Goal: Information Seeking & Learning: Learn about a topic

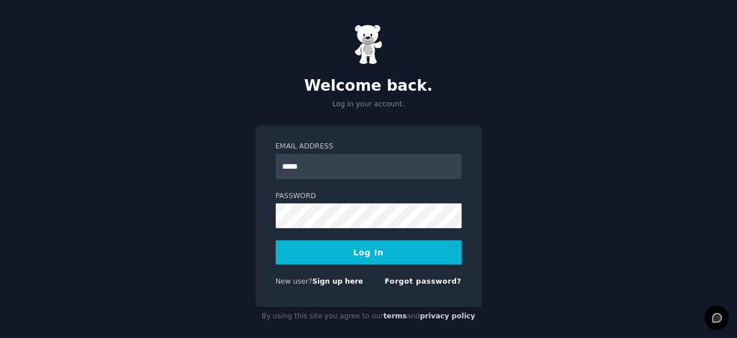
click at [365, 164] on input "*****" at bounding box center [369, 166] width 186 height 25
type input "**********"
click at [369, 233] on form "**********" at bounding box center [369, 217] width 186 height 150
click at [426, 259] on button "Log In" at bounding box center [369, 252] width 186 height 24
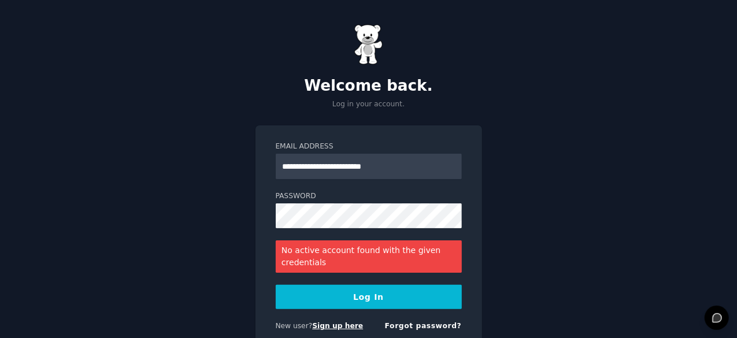
click at [333, 323] on link "Sign up here" at bounding box center [337, 326] width 51 height 8
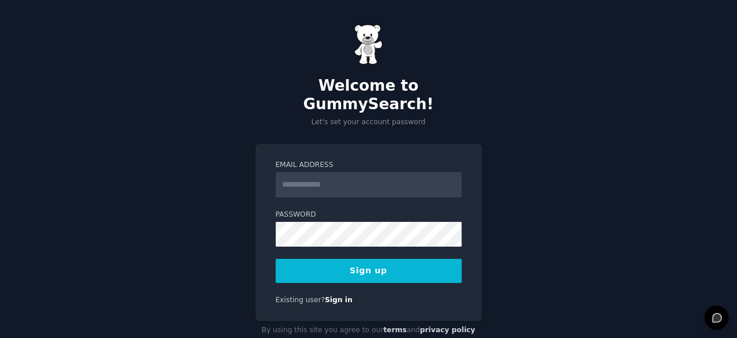
click at [370, 176] on input "Email Address" at bounding box center [369, 184] width 186 height 25
type input "**********"
click at [356, 259] on button "Sign up" at bounding box center [369, 271] width 186 height 24
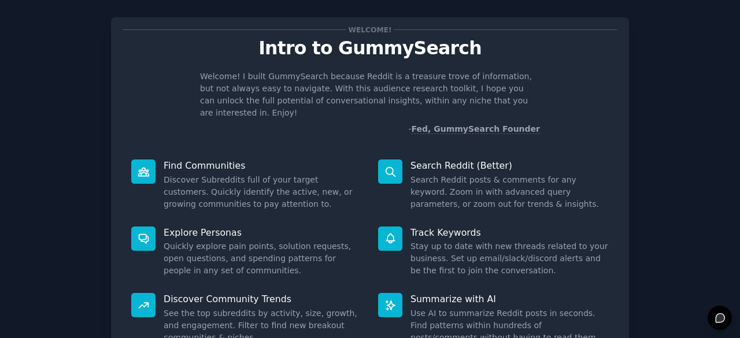
scroll to position [16, 0]
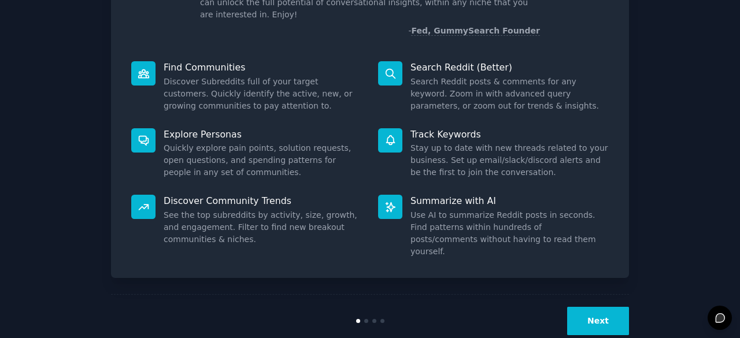
click at [596, 307] on button "Next" at bounding box center [598, 321] width 62 height 28
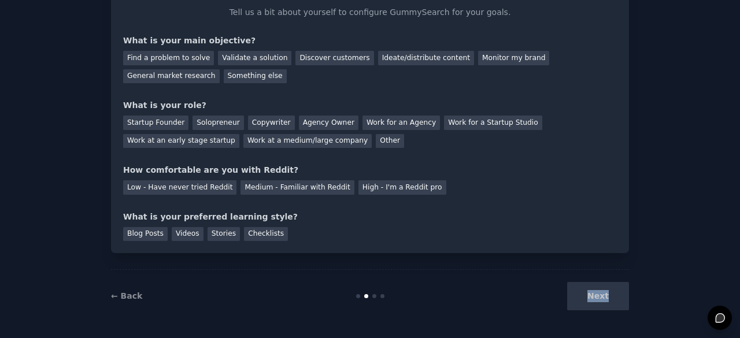
click at [596, 294] on div "Next" at bounding box center [542, 296] width 173 height 28
drag, startPoint x: 596, startPoint y: 294, endPoint x: 554, endPoint y: 291, distance: 42.3
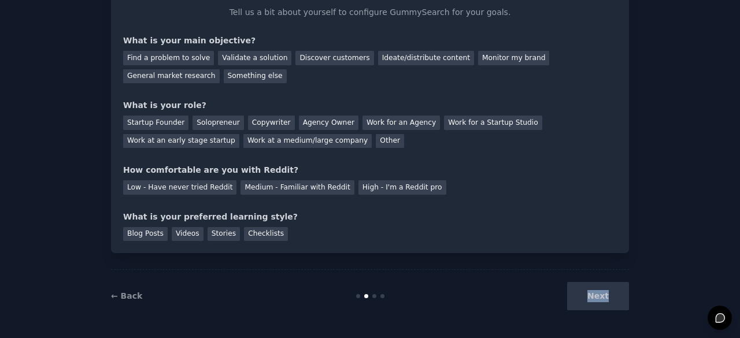
click at [596, 294] on div "Next" at bounding box center [542, 296] width 173 height 28
click at [194, 58] on div "Find a problem to solve" at bounding box center [168, 58] width 91 height 14
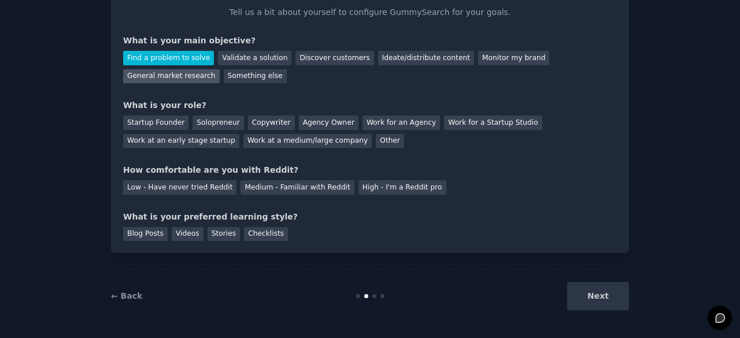
click at [220, 69] on div "General market research" at bounding box center [171, 76] width 97 height 14
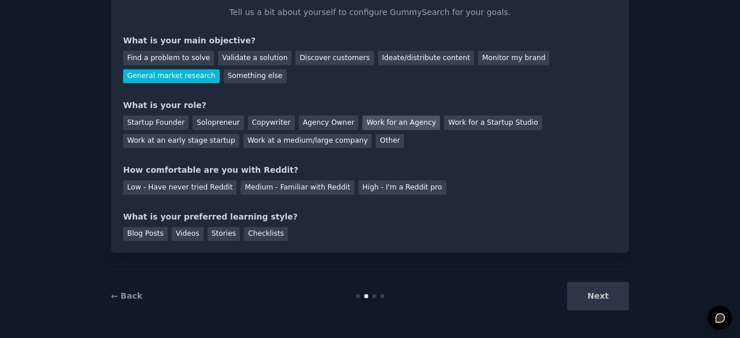
click at [362, 122] on div "Work for an Agency" at bounding box center [400, 123] width 77 height 14
click at [376, 136] on div "Other" at bounding box center [390, 141] width 28 height 14
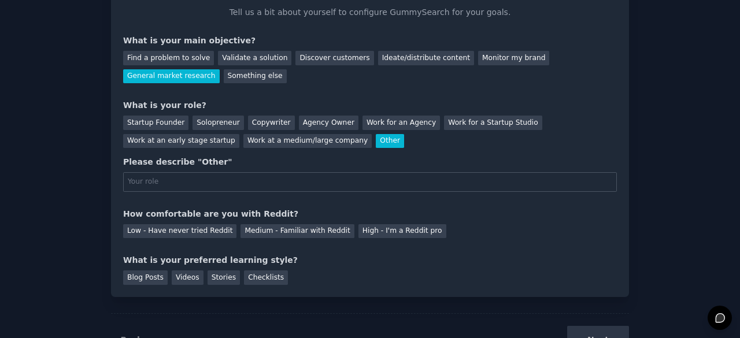
scroll to position [113, 0]
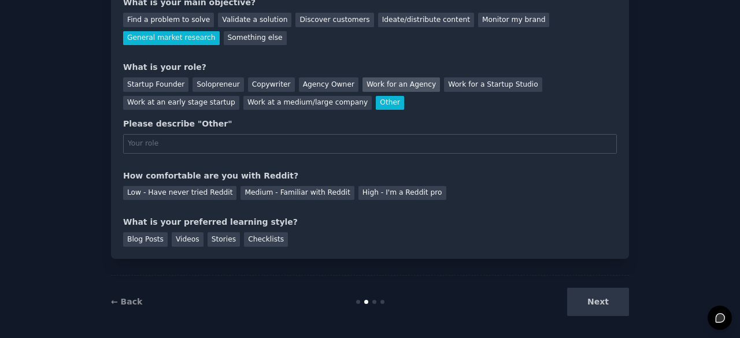
click at [384, 81] on div "Work for an Agency" at bounding box center [400, 84] width 77 height 14
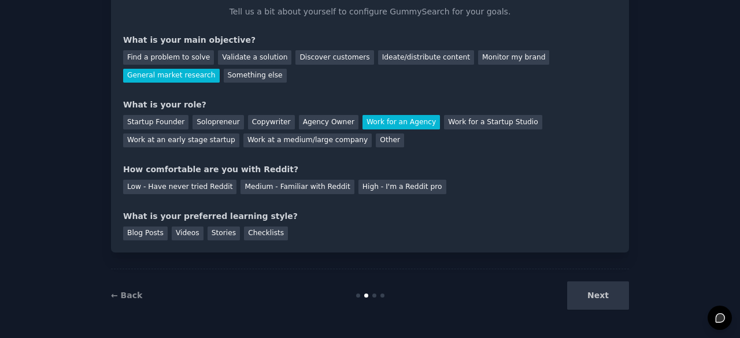
scroll to position [75, 0]
click at [202, 180] on div "Low - Have never tried Reddit Medium - Familiar with Reddit High - I'm a Reddit…" at bounding box center [370, 185] width 494 height 18
click at [200, 187] on div "Low - Have never tried Reddit" at bounding box center [179, 187] width 113 height 14
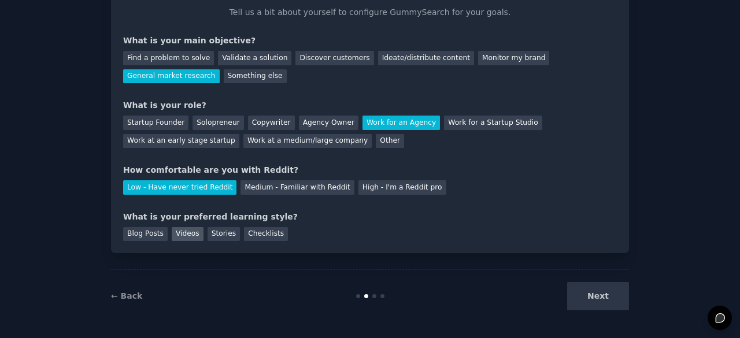
click at [186, 233] on div "Videos" at bounding box center [188, 234] width 32 height 14
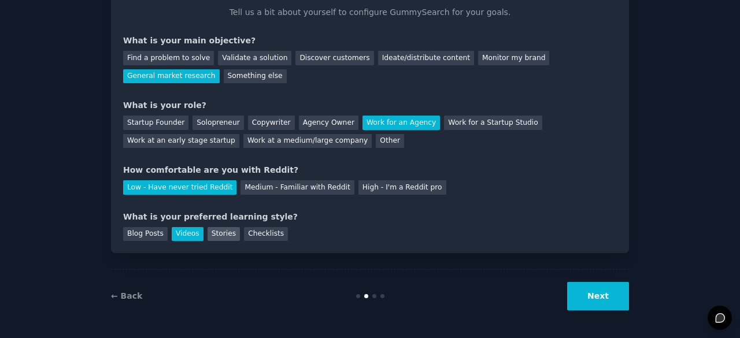
click at [211, 235] on div "Stories" at bounding box center [223, 234] width 32 height 14
click at [247, 235] on div "Checklists" at bounding box center [266, 234] width 44 height 14
click at [610, 283] on button "Next" at bounding box center [598, 296] width 62 height 28
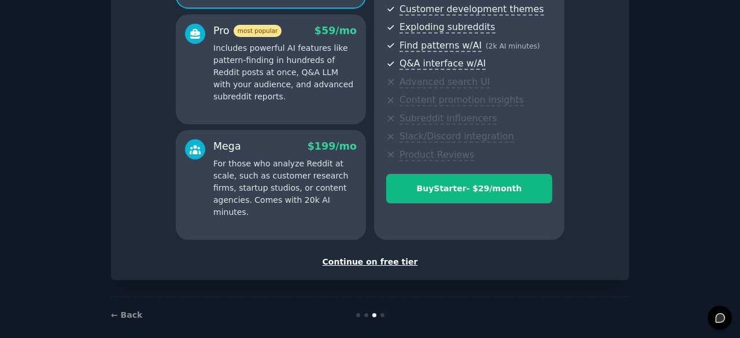
scroll to position [215, 0]
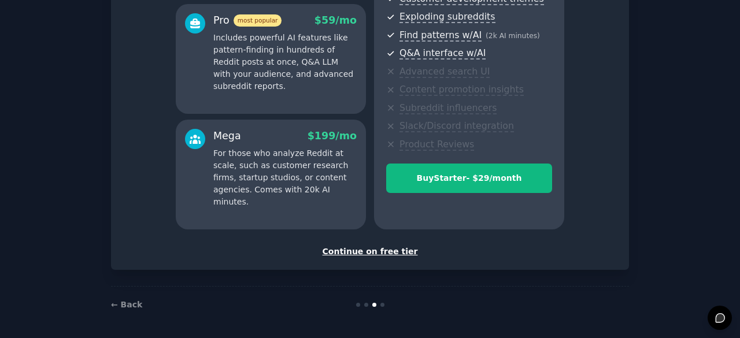
click at [378, 250] on div "Continue on free tier" at bounding box center [370, 252] width 494 height 12
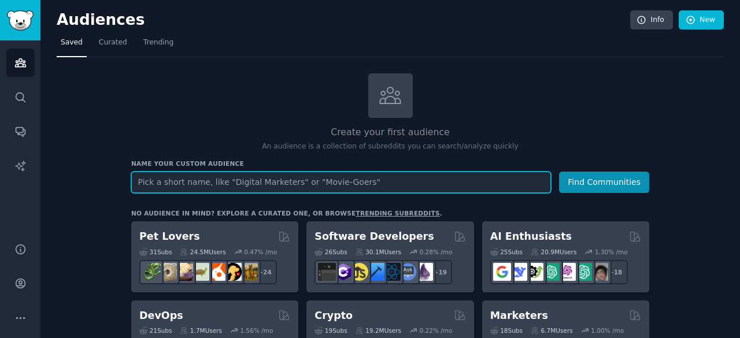
click at [379, 174] on input "text" at bounding box center [341, 182] width 420 height 21
paste input "Coke Zero taste"
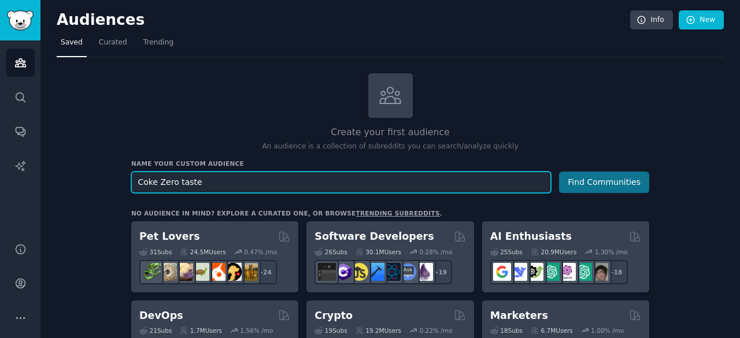
type input "Coke Zero taste"
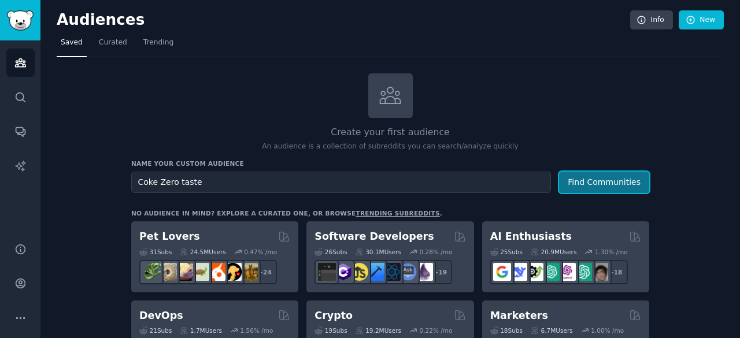
click at [619, 184] on button "Find Communities" at bounding box center [604, 182] width 90 height 21
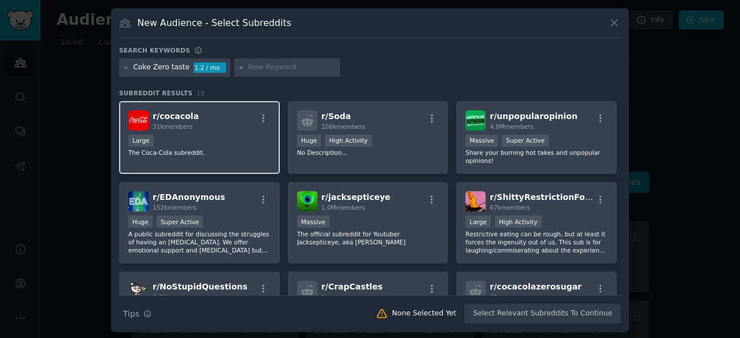
click at [256, 166] on div "r/ cocacola 31k members Large The Coca-Cola subreddit." at bounding box center [199, 137] width 161 height 73
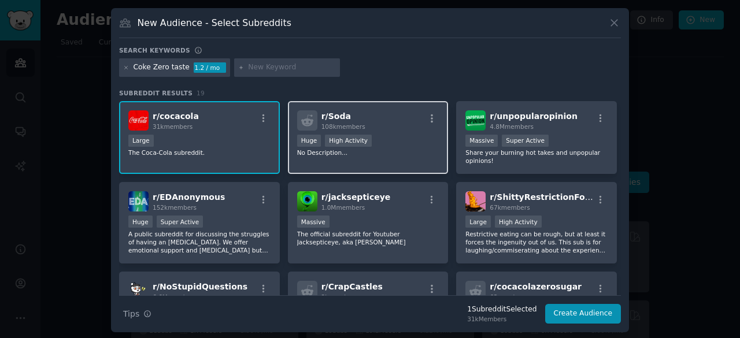
click at [373, 161] on div "r/ Soda 108k members >= 80th percentile for submissions / day Huge High Activit…" at bounding box center [368, 137] width 161 height 73
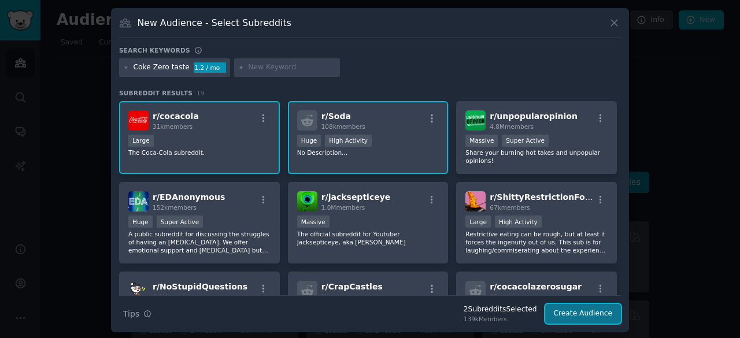
click at [579, 320] on button "Create Audience" at bounding box center [583, 314] width 76 height 20
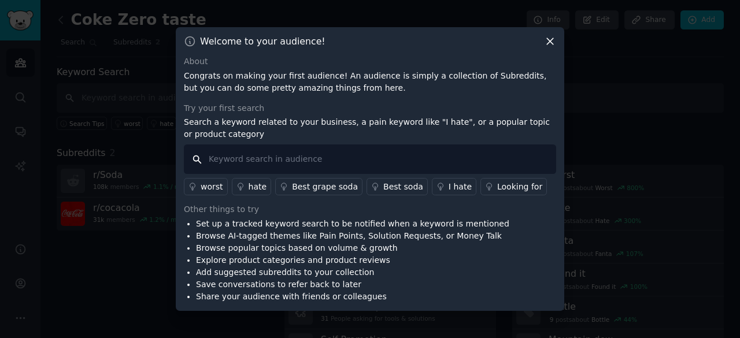
click at [247, 159] on input "text" at bounding box center [370, 158] width 372 height 29
paste input "Coke Zero taste"
type input "Coke Zero taste"
